Goal: Communication & Community: Answer question/provide support

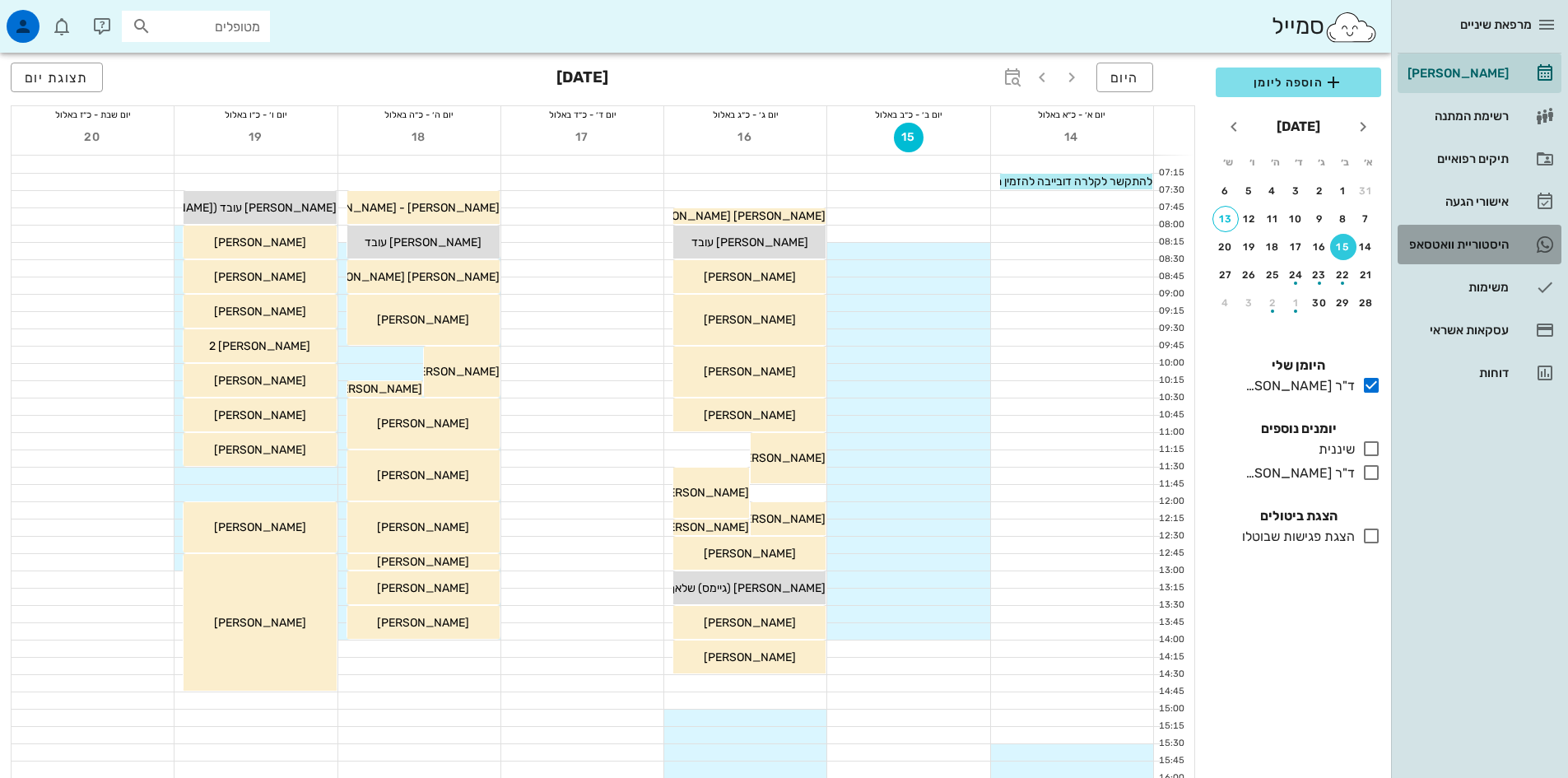
click at [1468, 251] on div "היסטוריית וואטסאפ" at bounding box center [1456, 244] width 105 height 26
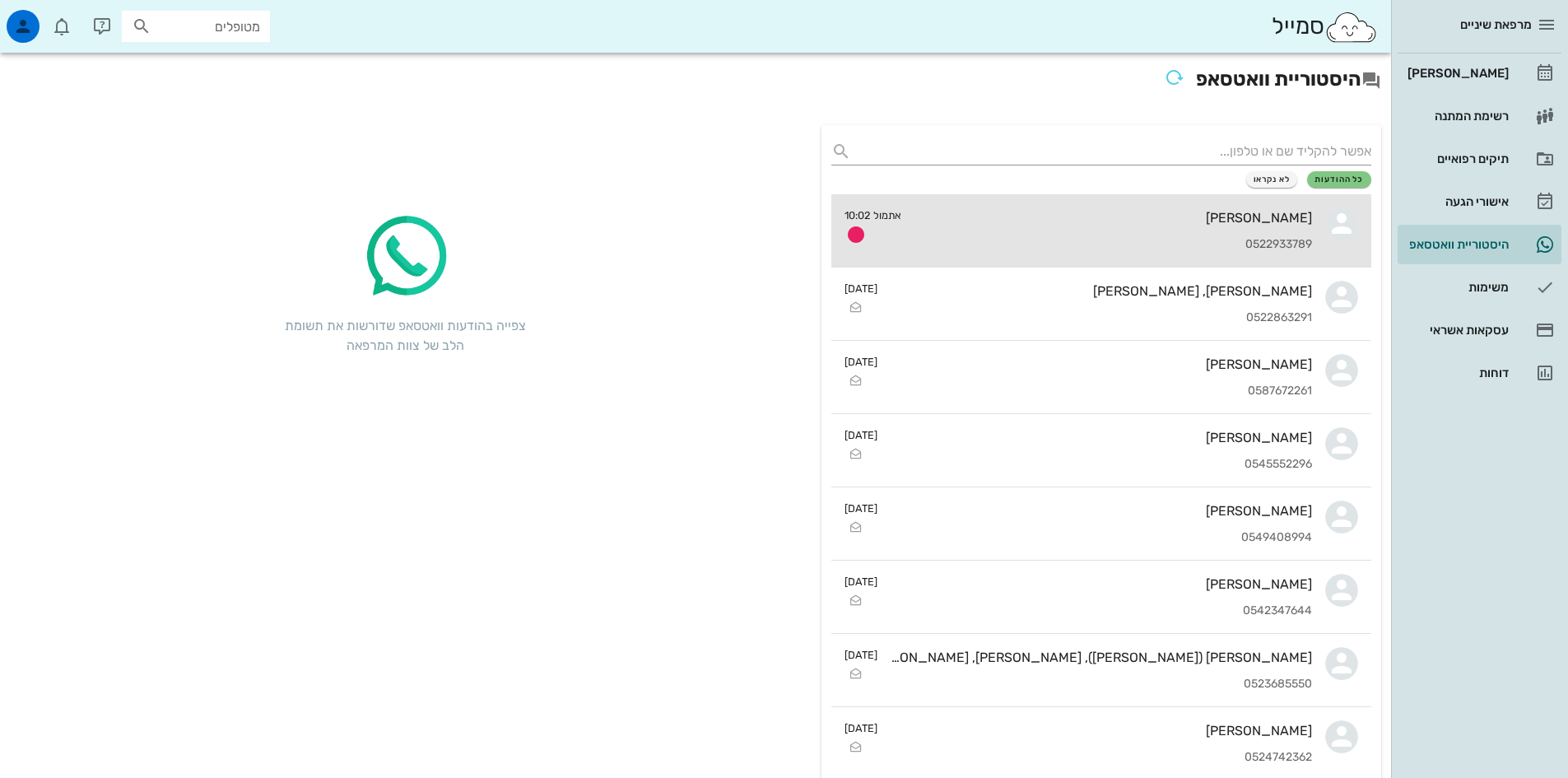
click at [1162, 232] on div "[PERSON_NAME] 0522933789" at bounding box center [1113, 230] width 397 height 73
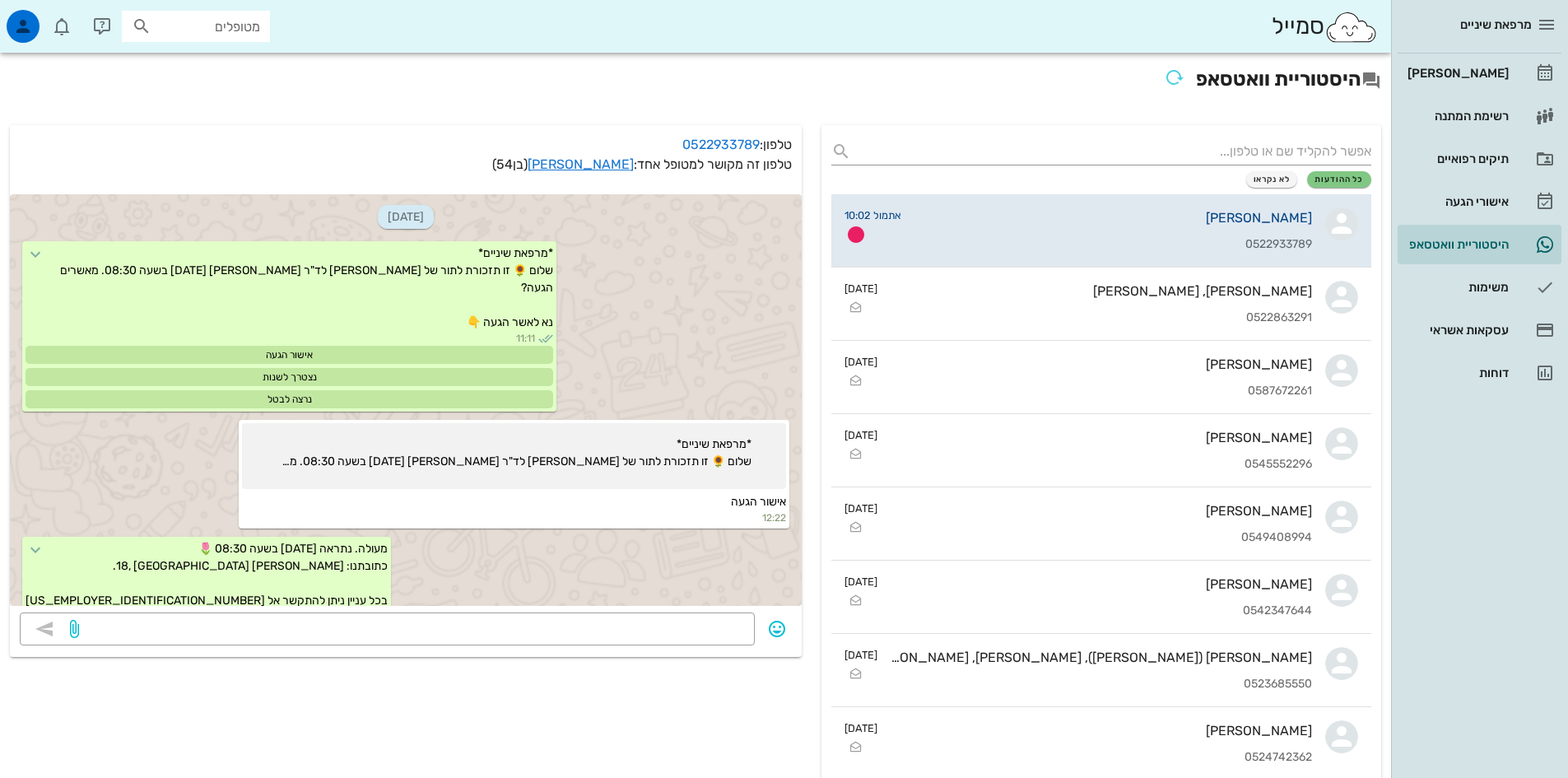
scroll to position [494, 0]
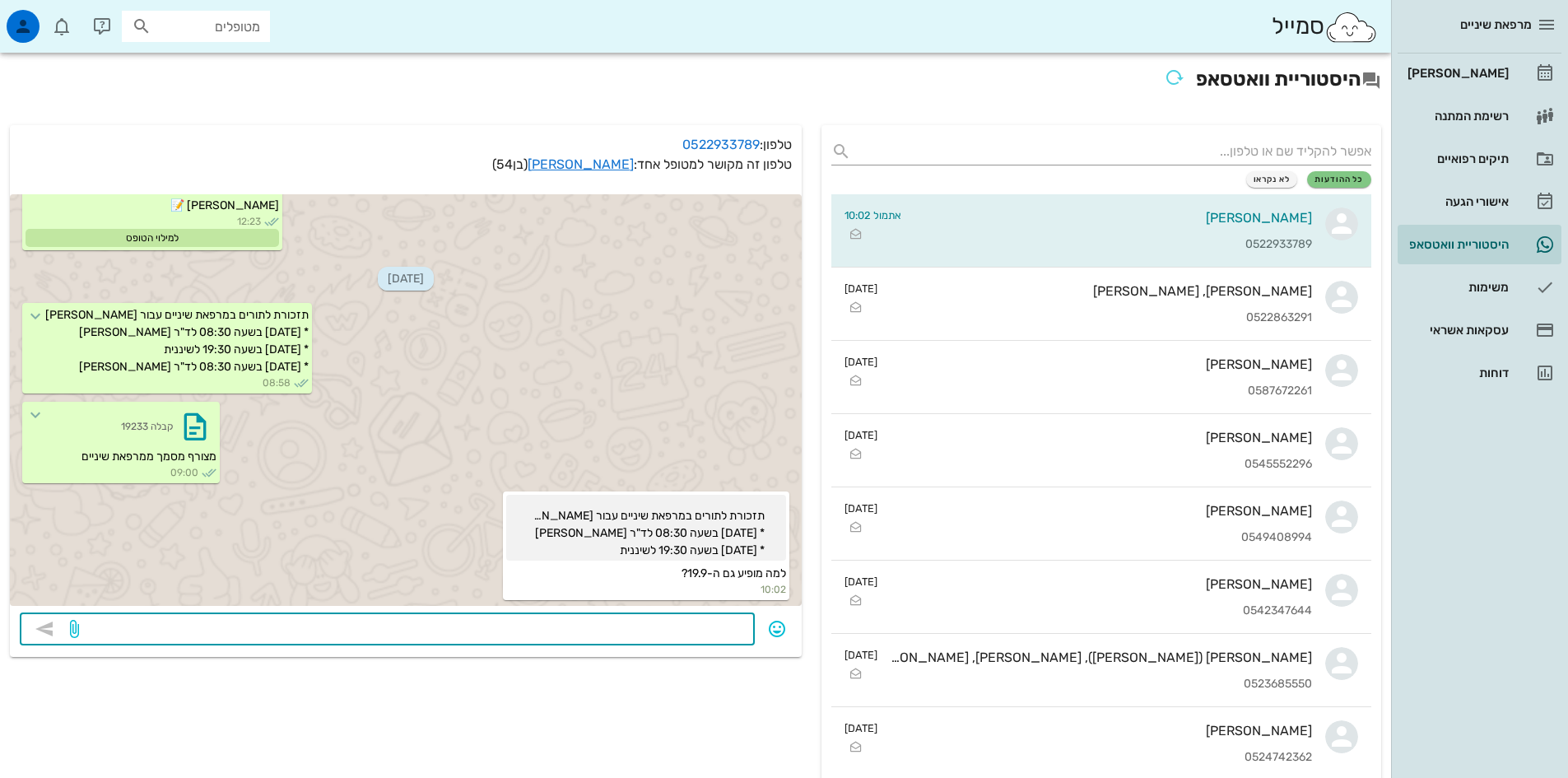
click at [709, 627] on textarea at bounding box center [414, 630] width 663 height 26
type textarea ","
type textarea "תודה שעדכנת, התור מבוטל. שבוע טוב"
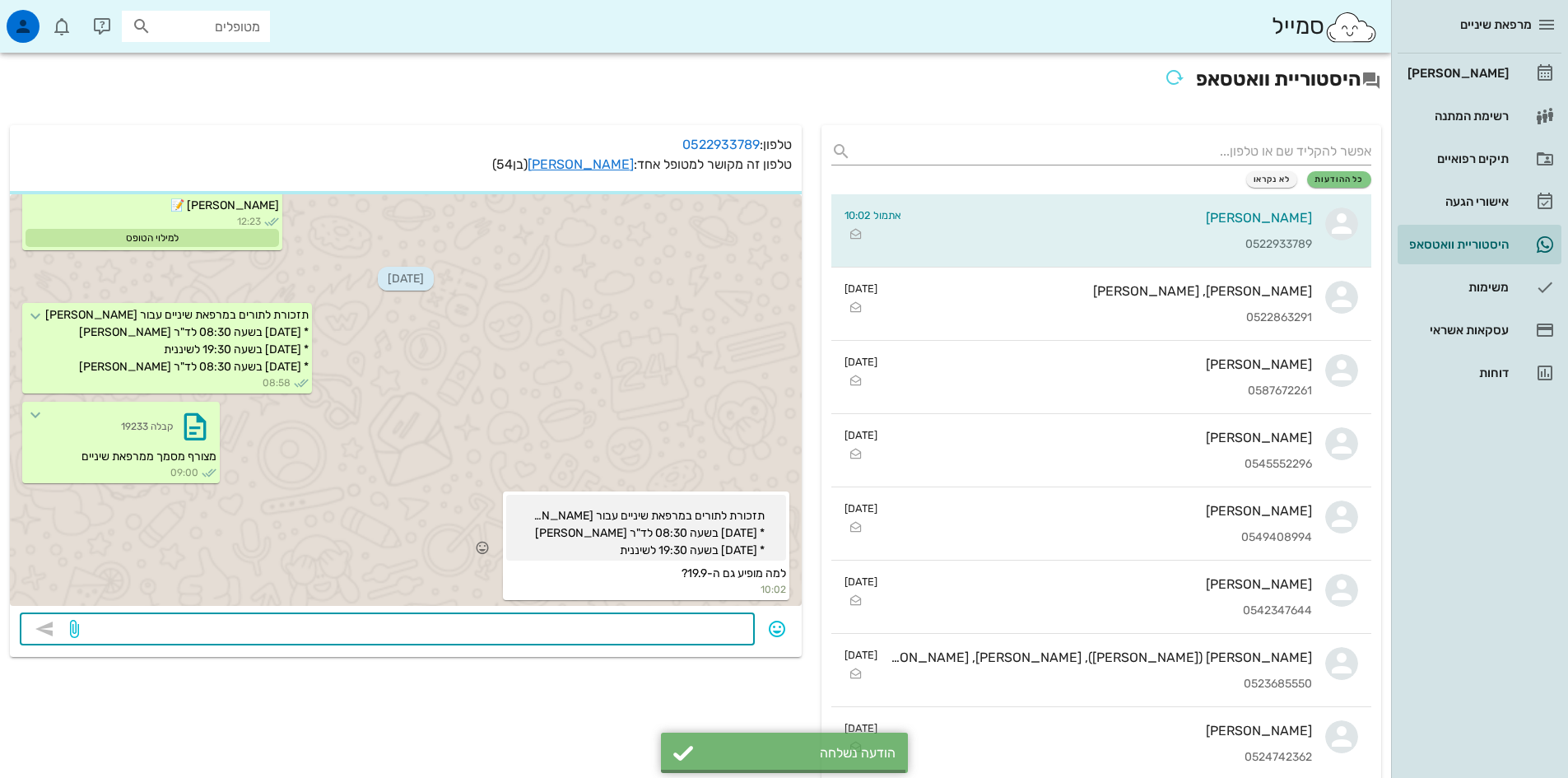
scroll to position [619, 0]
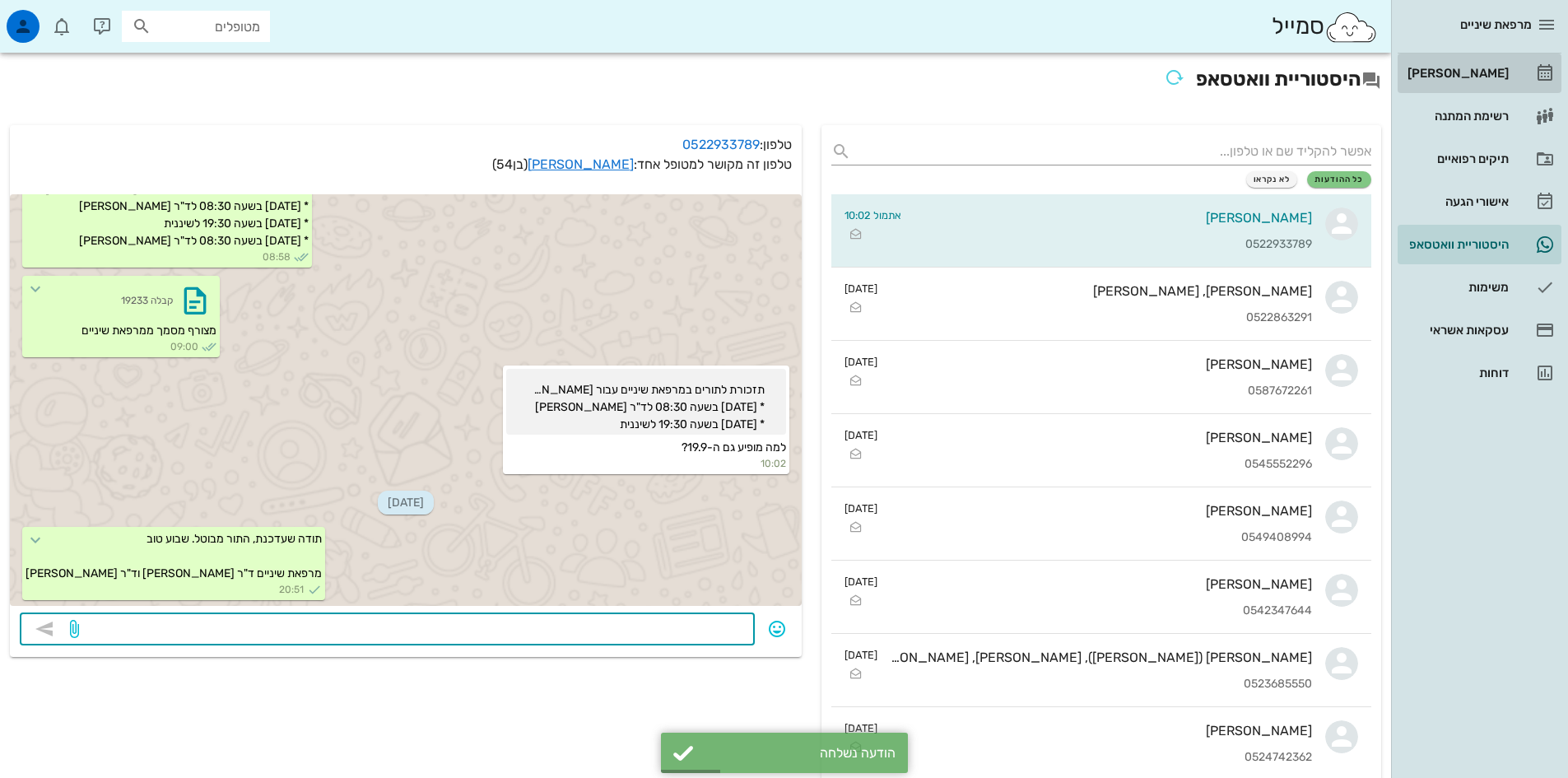
click at [1496, 69] on div "[PERSON_NAME]" at bounding box center [1456, 74] width 105 height 13
